Goal: Task Accomplishment & Management: Use online tool/utility

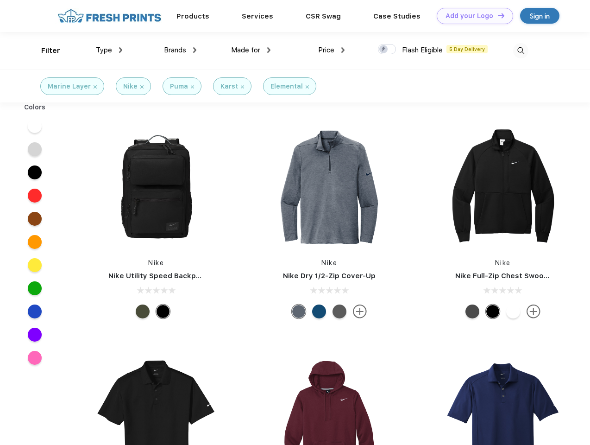
click at [472, 16] on link "Add your Logo Design Tool" at bounding box center [475, 16] width 76 height 16
click at [0, 0] on div "Design Tool" at bounding box center [0, 0] width 0 height 0
click at [497, 15] on link "Add your Logo Design Tool" at bounding box center [475, 16] width 76 height 16
click at [44, 50] on div "Filter" at bounding box center [50, 50] width 19 height 11
click at [109, 50] on span "Type" at bounding box center [104, 50] width 16 height 8
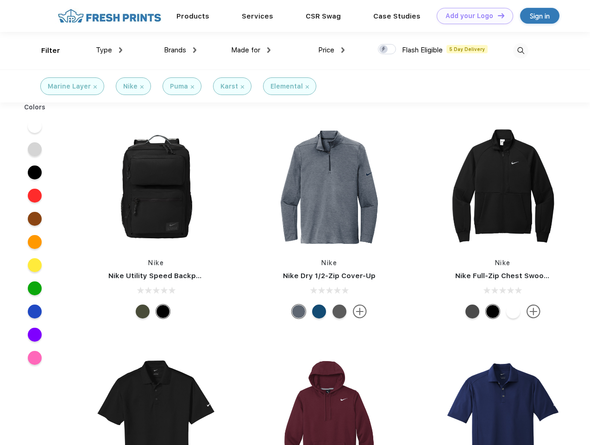
click at [180, 50] on span "Brands" at bounding box center [175, 50] width 22 height 8
click at [251, 50] on span "Made for" at bounding box center [245, 50] width 29 height 8
click at [332, 50] on span "Price" at bounding box center [326, 50] width 16 height 8
click at [387, 50] on div at bounding box center [387, 49] width 18 height 10
click at [384, 50] on input "checkbox" at bounding box center [381, 47] width 6 height 6
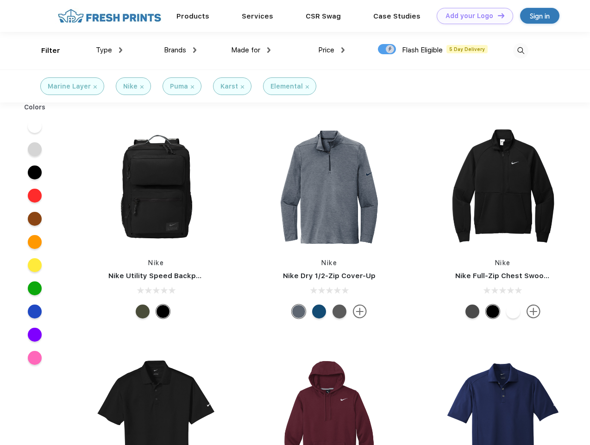
click at [521, 50] on img at bounding box center [520, 50] width 15 height 15
